Goal: Information Seeking & Learning: Learn about a topic

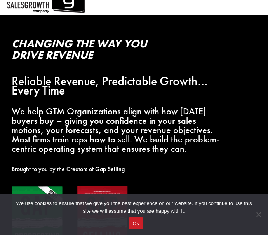
scroll to position [39, 0]
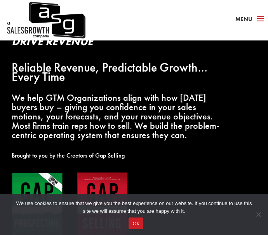
click at [136, 223] on button "Ok" at bounding box center [136, 223] width 14 height 12
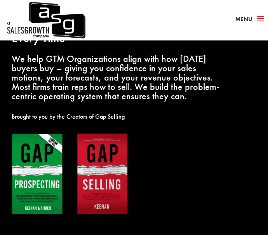
scroll to position [117, 0]
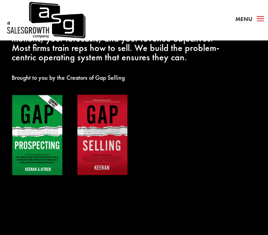
click at [108, 129] on img at bounding box center [70, 135] width 117 height 82
click at [99, 144] on img at bounding box center [70, 135] width 117 height 82
click at [110, 153] on img at bounding box center [70, 135] width 117 height 82
click at [96, 157] on img at bounding box center [70, 135] width 117 height 82
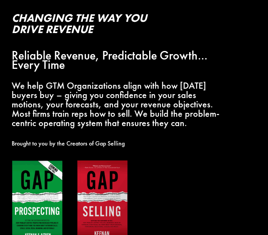
scroll to position [0, 0]
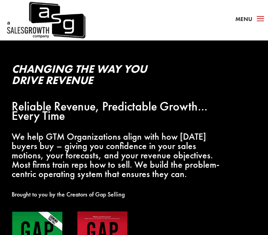
click at [256, 19] on span "a" at bounding box center [261, 19] width 12 height 12
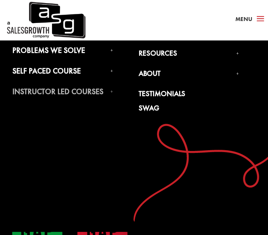
click at [80, 94] on link "Instructor Led Courses" at bounding box center [62, 93] width 101 height 12
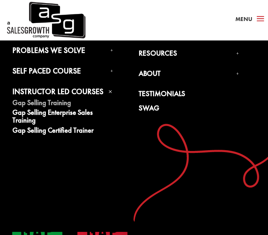
click at [49, 103] on link "Gap Selling Training" at bounding box center [62, 104] width 101 height 10
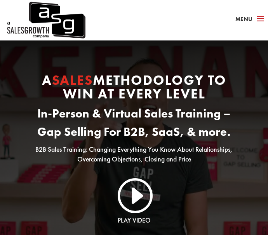
click at [256, 17] on span "a" at bounding box center [261, 19] width 12 height 12
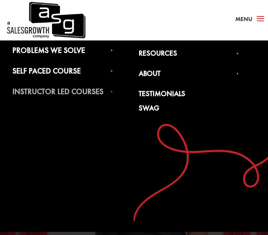
click at [81, 90] on link "Instructor Led Courses" at bounding box center [62, 93] width 101 height 12
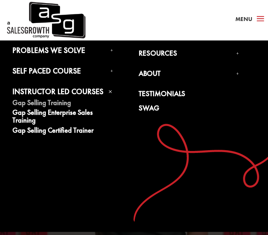
click at [60, 103] on link "Gap Selling Training" at bounding box center [62, 104] width 101 height 10
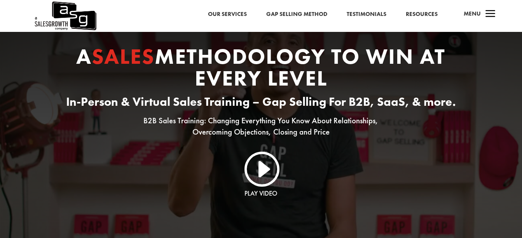
scroll to position [39, 0]
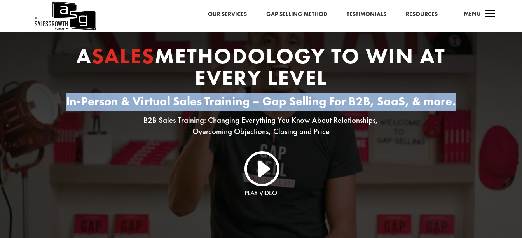
drag, startPoint x: 457, startPoint y: 102, endPoint x: 60, endPoint y: 103, distance: 397.5
click at [60, 103] on h3 "In-Person & Virtual Sales Training – Gap Selling For B2B, SaaS, & more." at bounding box center [260, 103] width 417 height 22
drag, startPoint x: 60, startPoint y: 103, endPoint x: 151, endPoint y: 104, distance: 90.9
copy h3 "In-Person & Virtual Sales Training – Gap Selling For B2B, SaaS, & more."
